Goal: Transaction & Acquisition: Book appointment/travel/reservation

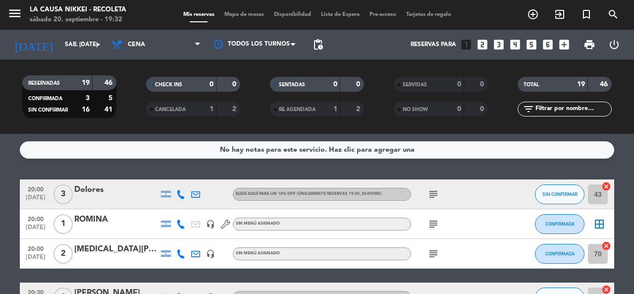
click at [437, 195] on icon "subject" at bounding box center [433, 194] width 12 height 12
click at [432, 227] on icon "subject" at bounding box center [433, 224] width 12 height 12
drag, startPoint x: 430, startPoint y: 247, endPoint x: 430, endPoint y: 253, distance: 6.4
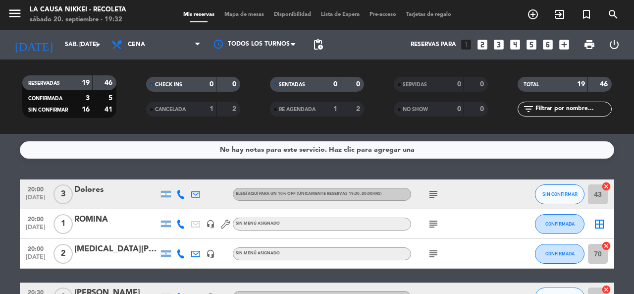
click at [430, 249] on div "subject" at bounding box center [455, 253] width 89 height 29
click at [430, 254] on icon "subject" at bounding box center [433, 254] width 12 height 12
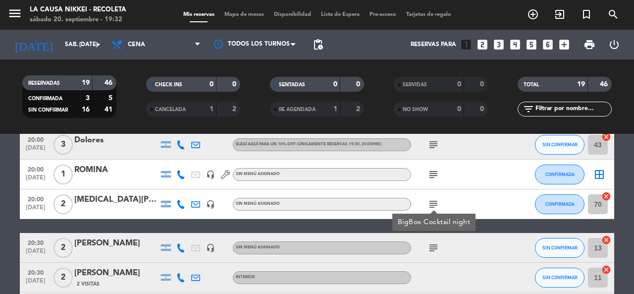
scroll to position [99, 0]
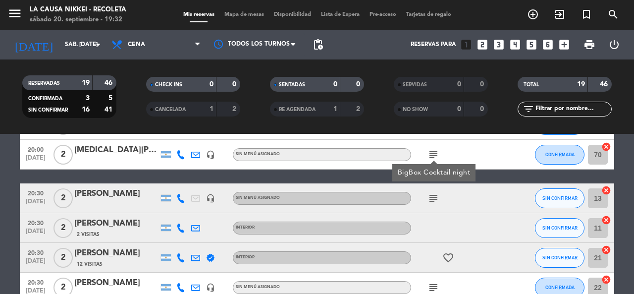
click at [431, 199] on icon "subject" at bounding box center [433, 198] width 12 height 12
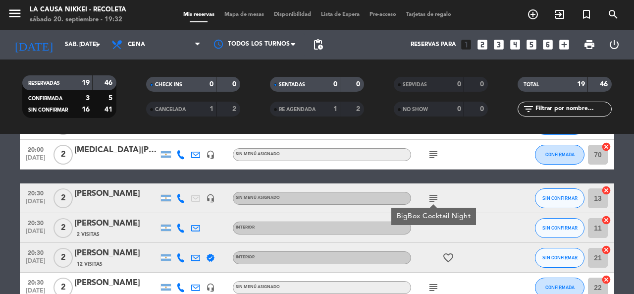
click at [431, 199] on icon "subject" at bounding box center [433, 198] width 12 height 12
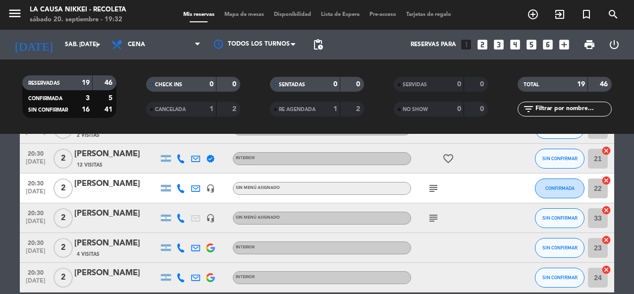
click at [431, 176] on div "subject" at bounding box center [455, 187] width 89 height 29
click at [431, 183] on icon "subject" at bounding box center [433, 188] width 12 height 12
click at [430, 224] on div "subject" at bounding box center [455, 217] width 89 height 29
click at [429, 208] on div "subject" at bounding box center [455, 217] width 89 height 29
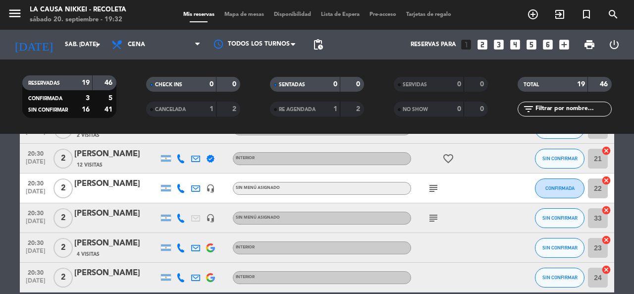
click at [429, 220] on icon "subject" at bounding box center [433, 218] width 12 height 12
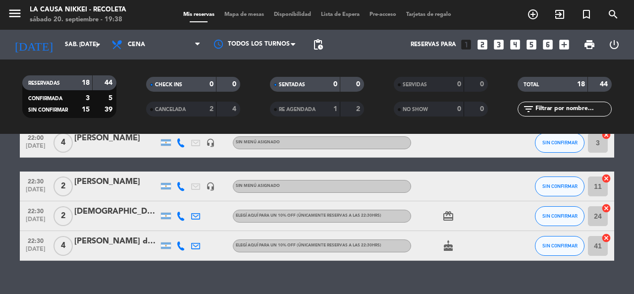
scroll to position [512, 0]
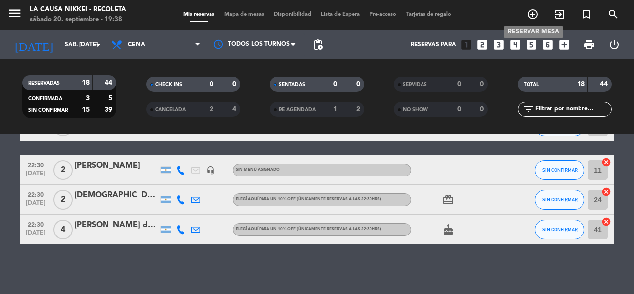
click at [531, 9] on icon "add_circle_outline" at bounding box center [533, 14] width 12 height 12
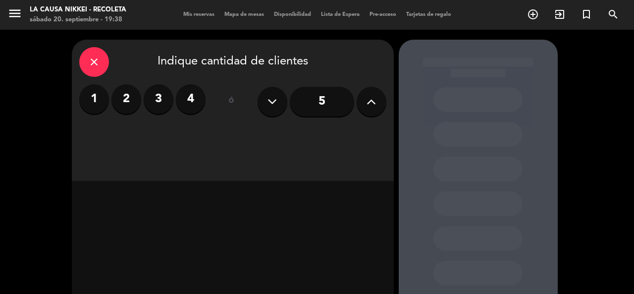
click at [125, 93] on label "2" at bounding box center [126, 99] width 30 height 30
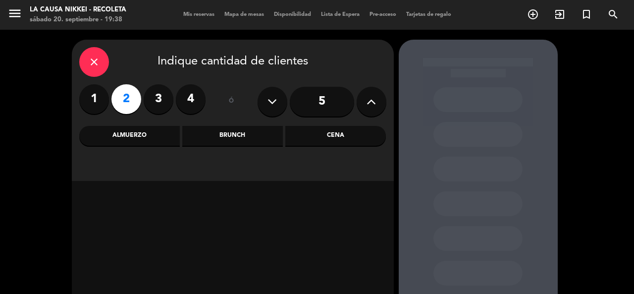
click at [324, 137] on div "Cena" at bounding box center [335, 136] width 101 height 20
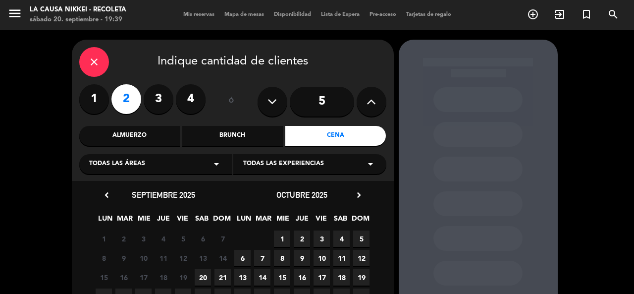
click at [82, 57] on div "close" at bounding box center [94, 62] width 30 height 30
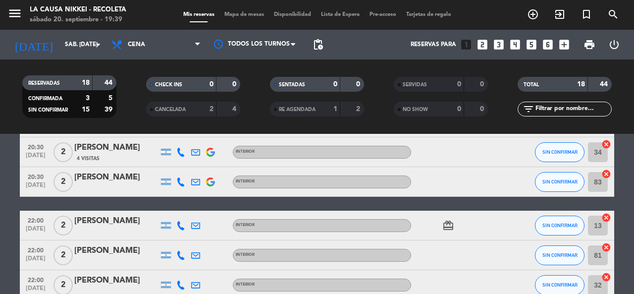
scroll to position [165, 0]
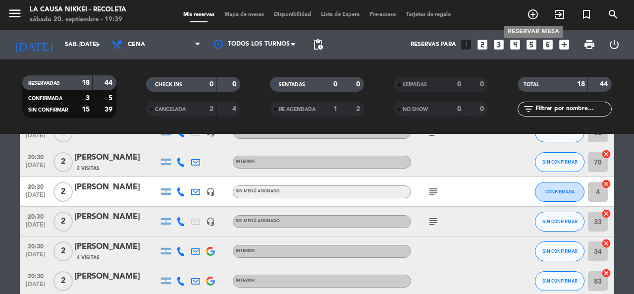
click at [531, 22] on span "add_circle_outline" at bounding box center [532, 14] width 27 height 17
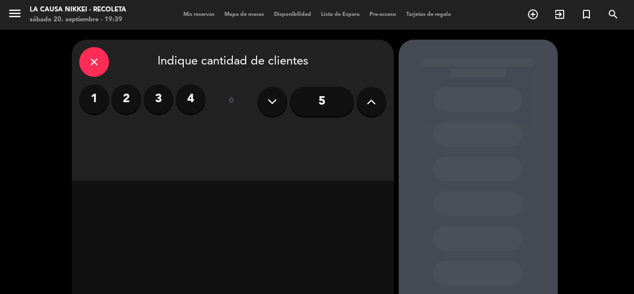
click at [130, 102] on label "2" at bounding box center [126, 99] width 30 height 30
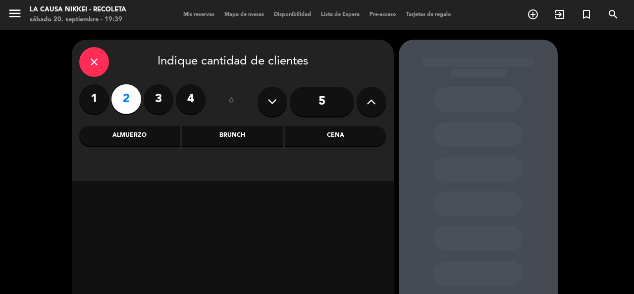
click at [322, 131] on div "Cena" at bounding box center [335, 136] width 101 height 20
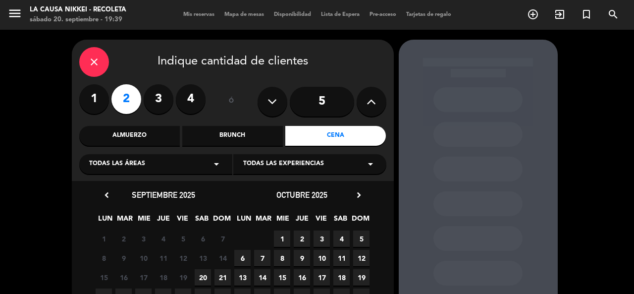
scroll to position [50, 0]
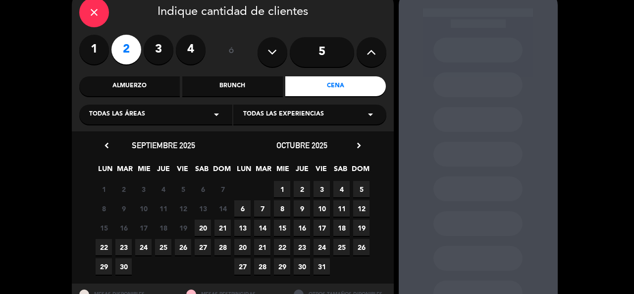
click at [202, 228] on span "20" at bounding box center [203, 227] width 16 height 16
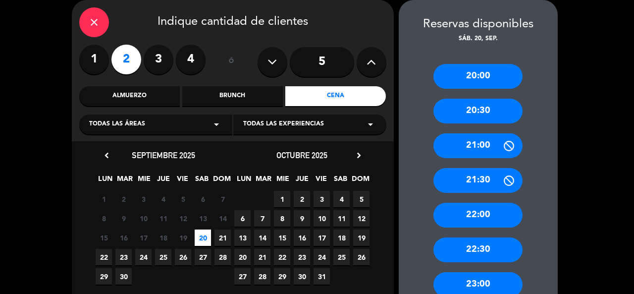
click at [96, 26] on icon "close" at bounding box center [94, 22] width 12 height 12
